Goal: Find specific page/section: Find specific page/section

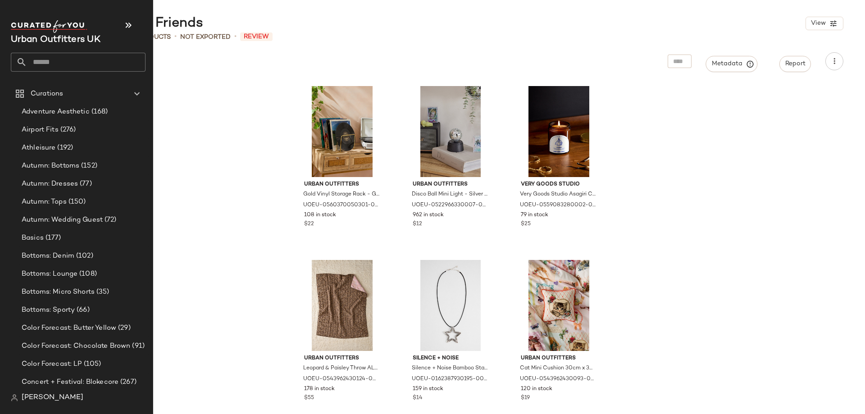
click at [34, 63] on input "text" at bounding box center [86, 62] width 119 height 19
click at [53, 93] on span "Curations" at bounding box center [47, 94] width 32 height 10
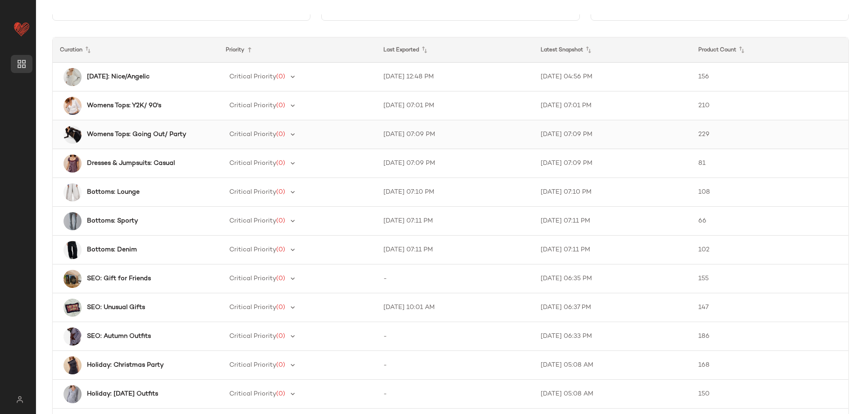
scroll to position [50, 0]
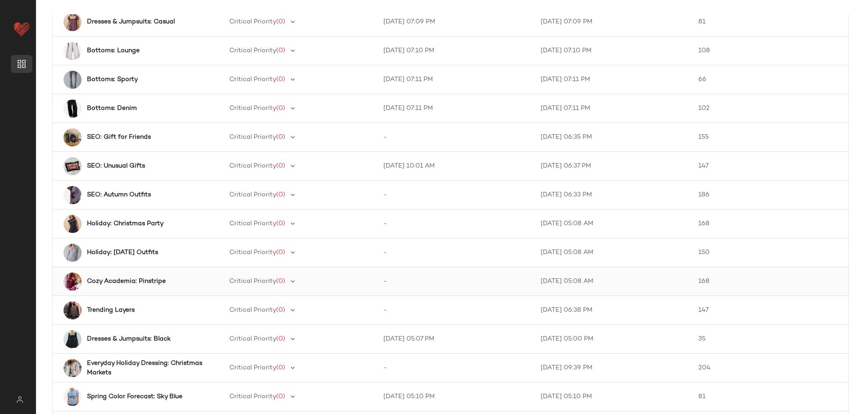
scroll to position [216, 0]
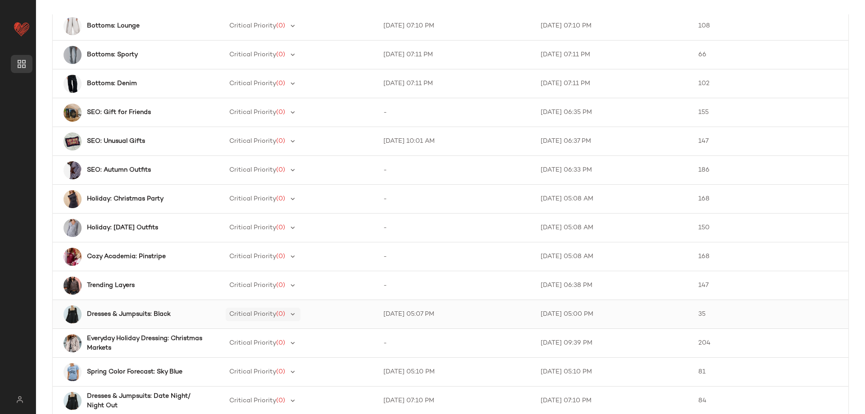
scroll to position [281, 0]
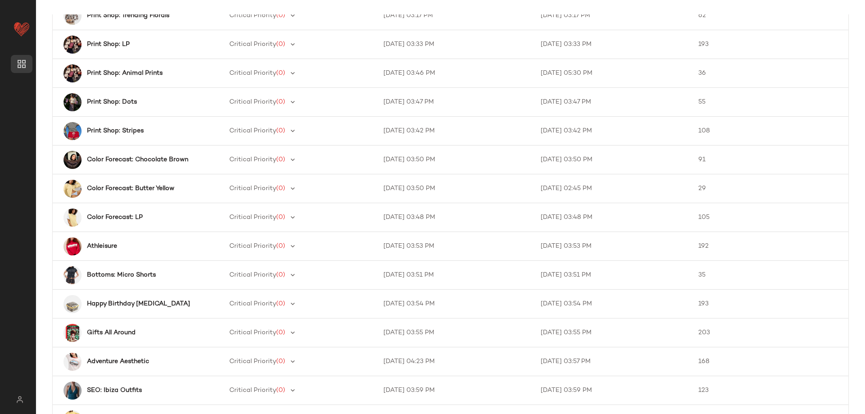
scroll to position [1193, 0]
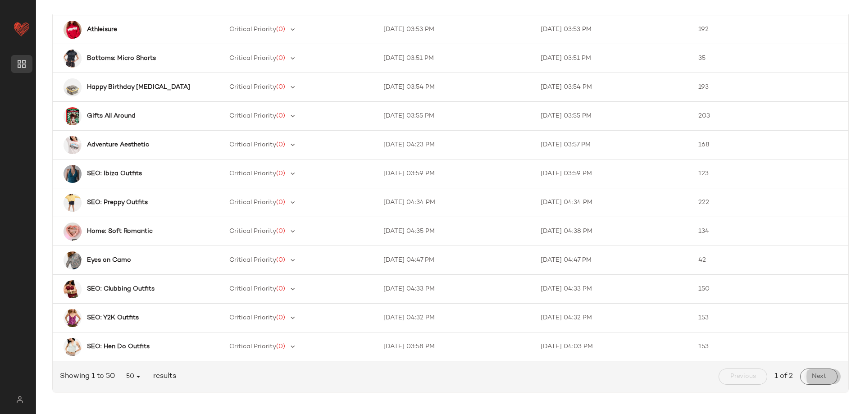
click at [812, 376] on span "Next" at bounding box center [819, 376] width 15 height 7
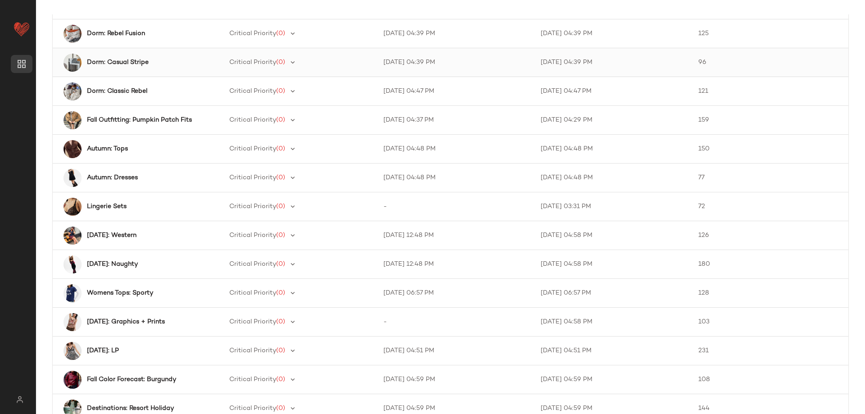
scroll to position [179, 0]
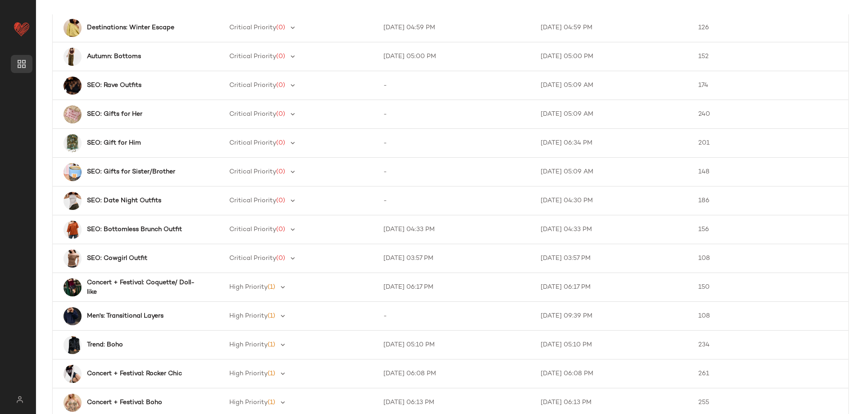
scroll to position [562, 0]
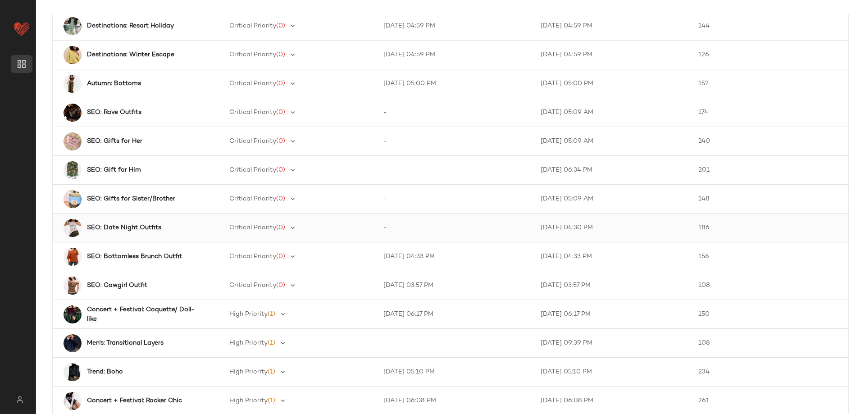
click at [140, 232] on b "SEO: Date Night Outfits" at bounding box center [124, 227] width 74 height 9
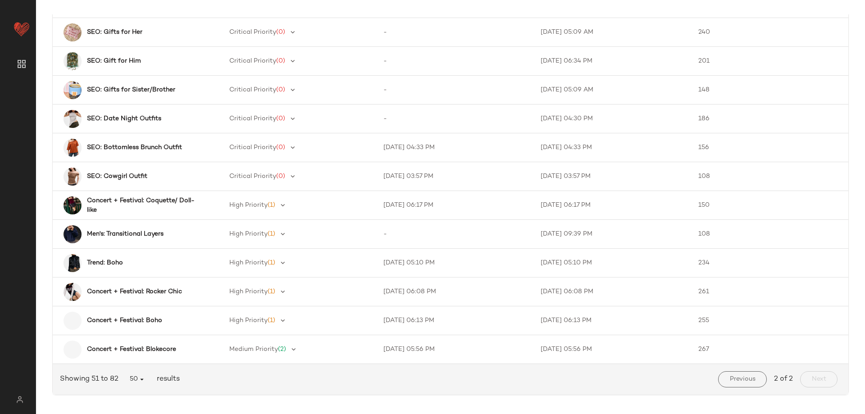
scroll to position [674, 0]
